Goal: Check status: Check status

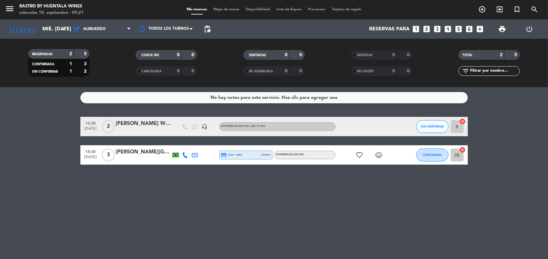
click at [261, 209] on div "No hay notas para este servicio. Haz clic para agregar una 13:30 [DATE] 2 [PERS…" at bounding box center [274, 173] width 548 height 172
click at [289, 190] on div "No hay notas para este servicio. Haz clic para agregar una 13:30 [DATE] 2 [PERS…" at bounding box center [274, 173] width 548 height 172
click at [43, 36] on div "[DATE] mié. [DATE] arrow_drop_down" at bounding box center [37, 29] width 65 height 14
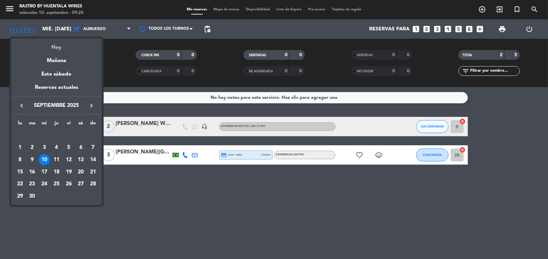
click at [61, 45] on div "Hoy" at bounding box center [56, 44] width 90 height 13
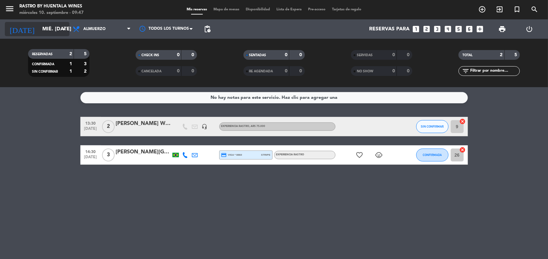
click at [46, 30] on input "mié. [DATE]" at bounding box center [73, 29] width 68 height 13
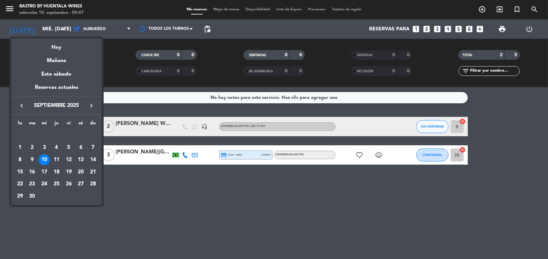
click at [22, 105] on icon "keyboard_arrow_left" at bounding box center [22, 106] width 8 height 8
click at [68, 159] on div "15" at bounding box center [68, 159] width 11 height 11
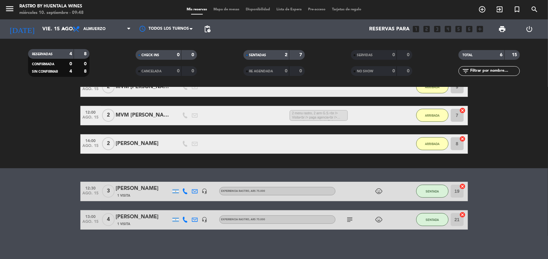
scroll to position [100, 0]
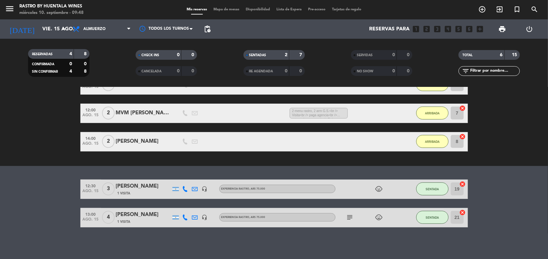
click at [129, 213] on div "[PERSON_NAME]" at bounding box center [143, 215] width 55 height 8
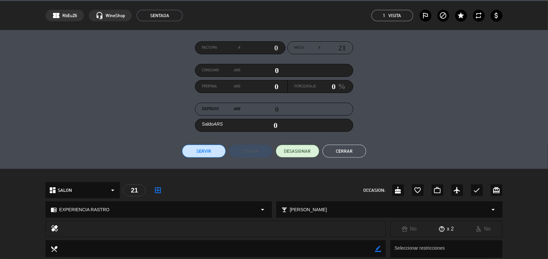
scroll to position [0, 0]
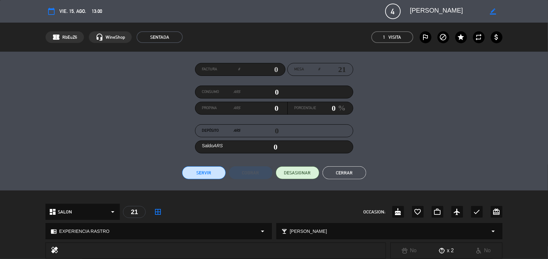
click at [351, 170] on button "Cerrar" at bounding box center [345, 172] width 44 height 13
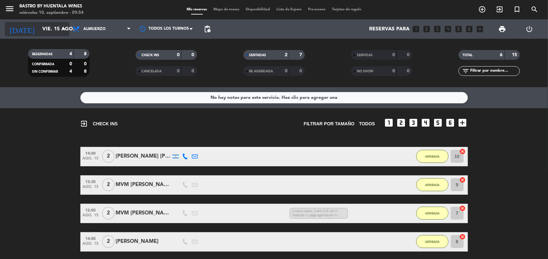
click at [39, 23] on input "vie. 15 ago." at bounding box center [73, 29] width 68 height 13
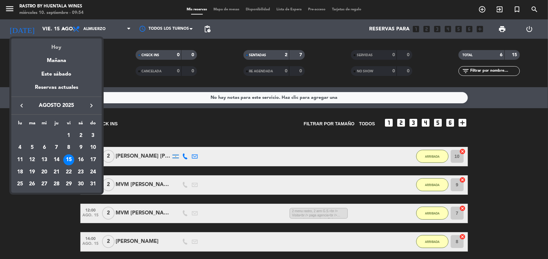
click at [62, 44] on div "Hoy" at bounding box center [56, 44] width 90 height 13
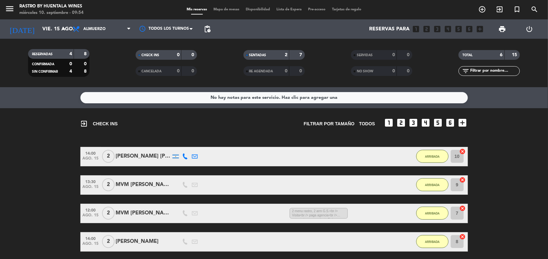
type input "mié. [DATE]"
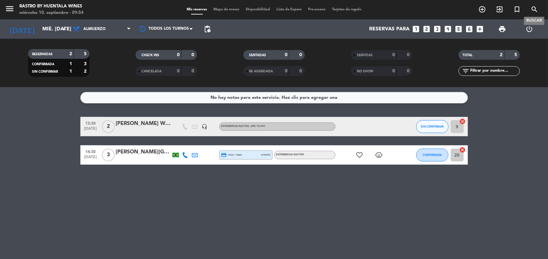
click at [532, 9] on icon "search" at bounding box center [534, 9] width 8 height 8
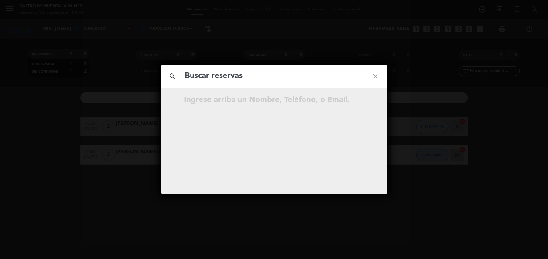
click at [225, 79] on input "text" at bounding box center [274, 75] width 180 height 13
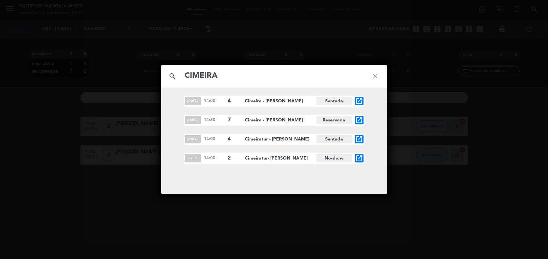
type input "CIMEIRA"
click at [358, 102] on icon "open_in_new" at bounding box center [359, 101] width 8 height 8
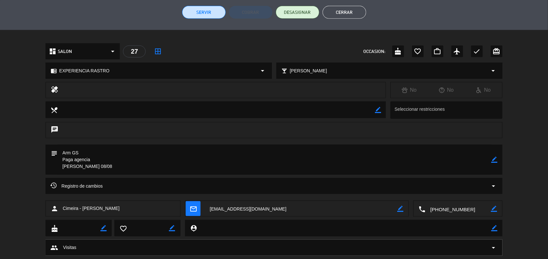
scroll to position [176, 0]
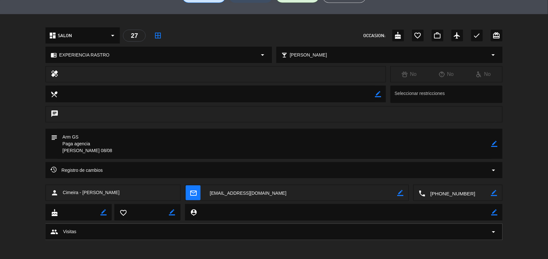
click at [102, 151] on textarea at bounding box center [274, 144] width 434 height 30
click at [525, 50] on div "chrome_reader_mode EXPERIENCIA RASTRO arrow_drop_down local_bar Elegir maridaje…" at bounding box center [274, 58] width 548 height 16
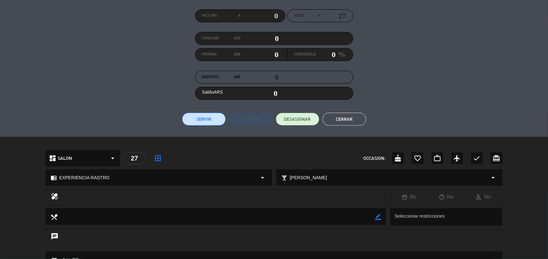
scroll to position [0, 0]
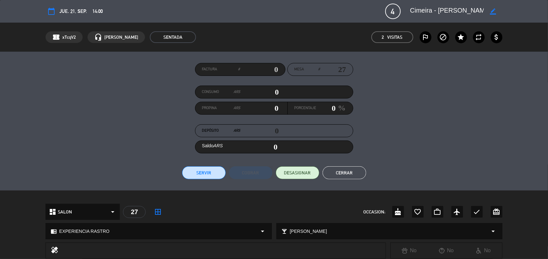
click at [345, 178] on button "Cerrar" at bounding box center [345, 172] width 44 height 13
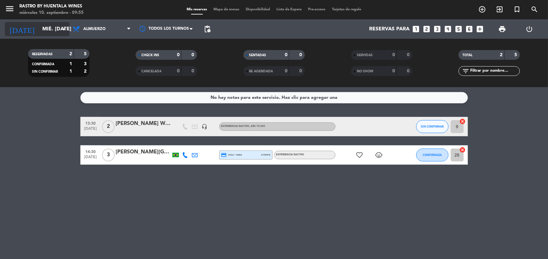
click at [51, 32] on input "mié. [DATE]" at bounding box center [73, 29] width 68 height 13
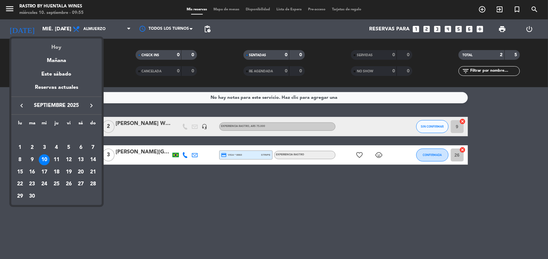
click at [60, 46] on div "Hoy" at bounding box center [56, 44] width 90 height 13
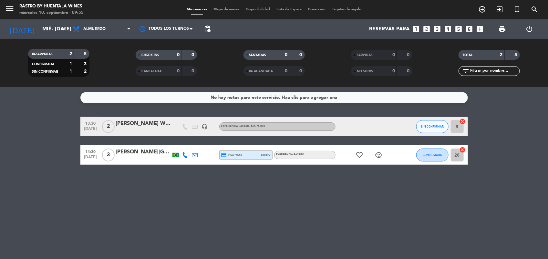
click at [201, 222] on div "No hay notas para este servicio. Haz clic para agregar una 13:30 [DATE] 2 [PERS…" at bounding box center [274, 173] width 548 height 172
click at [177, 221] on div "No hay notas para este servicio. Haz clic para agregar una 13:30 [DATE] 2 [PERS…" at bounding box center [274, 173] width 548 height 172
